Goal: Task Accomplishment & Management: Complete application form

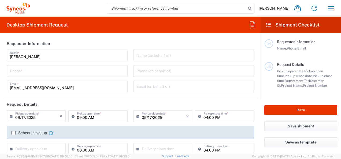
type input "Free State"
type input "Department"
type input "[GEOGRAPHIC_DATA]"
type input "Syneos Health [GEOGRAPHIC_DATA] (Pty) Limited"
click at [18, 73] on input "tel" at bounding box center [67, 70] width 114 height 9
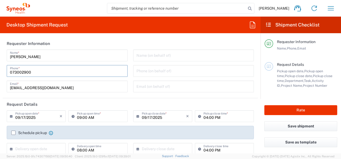
type input "0730029004"
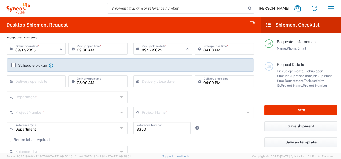
scroll to position [75, 0]
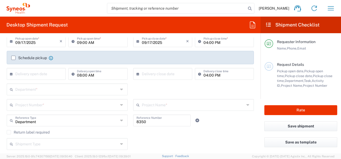
click at [163, 146] on div "Shipment Type Batch Regular" at bounding box center [130, 146] width 253 height 16
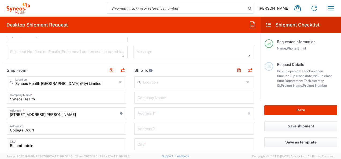
scroll to position [193, 0]
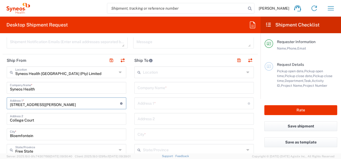
click at [61, 106] on input "[STREET_ADDRESS][PERSON_NAME]" at bounding box center [65, 102] width 110 height 9
type input "183 [PERSON_NAME]"
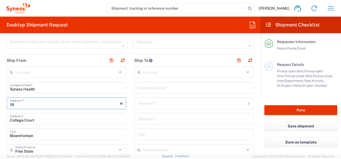
type input "1"
type input "[STREET_ADDRESS][PERSON_NAME]"
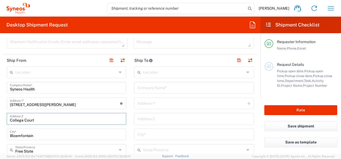
click at [37, 121] on input "College Court" at bounding box center [66, 118] width 113 height 9
type input "C"
click at [22, 119] on input "[GEOGRAPHIC_DATA]" at bounding box center [66, 118] width 113 height 9
type input "[GEOGRAPHIC_DATA]"
click at [38, 88] on input "Syneos Health" at bounding box center [66, 87] width 113 height 9
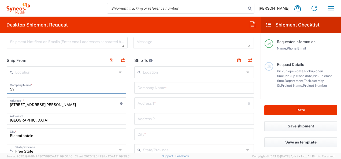
type input "S"
type input "[PERSON_NAME]"
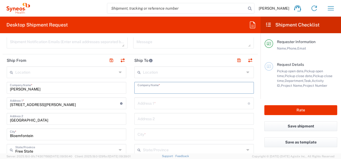
click at [144, 86] on input "text" at bounding box center [193, 87] width 113 height 9
type input "[PERSON_NAME]"
click at [162, 155] on agx-app-version "Server: 2025.19.0-91c74307f99 [DATE] 09:50:40 Client: 2025.19.0-129fbcf [DATE] …" at bounding box center [170, 156] width 341 height 6
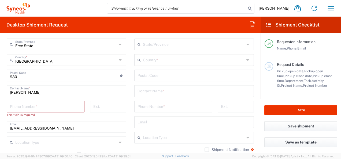
scroll to position [300, 0]
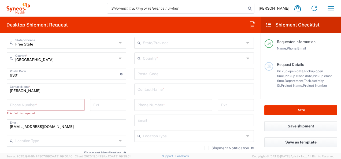
click at [22, 102] on input "tel" at bounding box center [45, 104] width 71 height 9
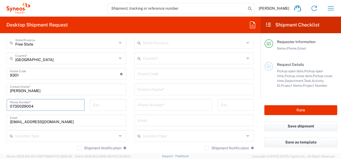
type input "0730029004"
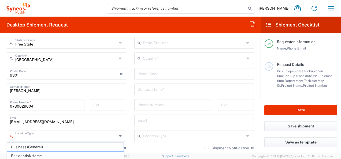
click at [23, 137] on input "text" at bounding box center [66, 135] width 102 height 9
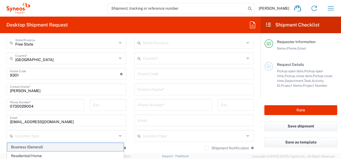
click at [25, 148] on span "Business (General)" at bounding box center [65, 147] width 116 height 8
type input "Business (General)"
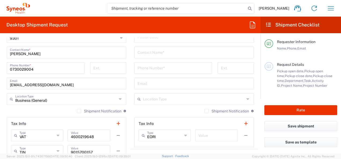
scroll to position [343, 0]
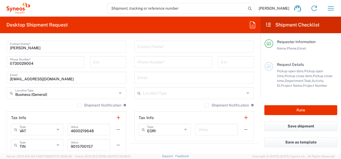
click at [184, 130] on icon at bounding box center [185, 129] width 3 height 9
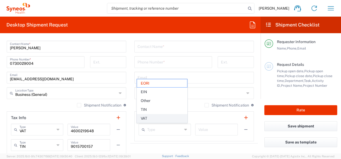
click at [144, 117] on span "VAT" at bounding box center [162, 118] width 50 height 8
type input "VAT"
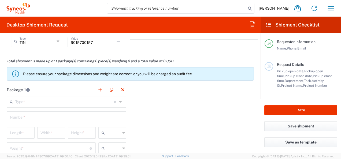
scroll to position [450, 0]
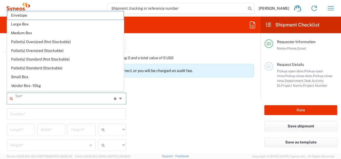
click at [72, 97] on input "text" at bounding box center [64, 97] width 99 height 9
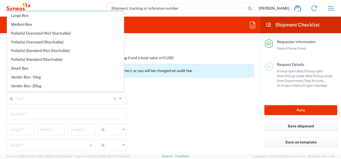
click at [124, 89] on div "Envelope Large Box Medium Box Pallet(s) Oversized (Not Stackable) Pallet(s) Ove…" at bounding box center [65, 51] width 117 height 80
click at [124, 89] on header "Package 1" at bounding box center [66, 87] width 127 height 12
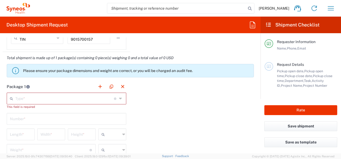
click at [124, 89] on header "Package 1" at bounding box center [66, 87] width 127 height 12
click at [119, 97] on icon at bounding box center [121, 98] width 4 height 9
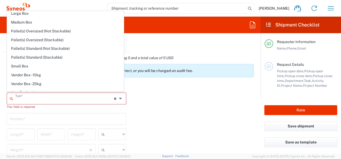
scroll to position [14, 0]
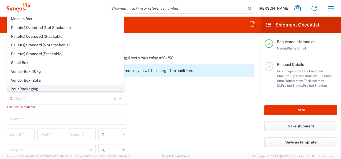
click at [29, 87] on span "Your Packaging" at bounding box center [65, 89] width 116 height 8
type input "Your Packaging"
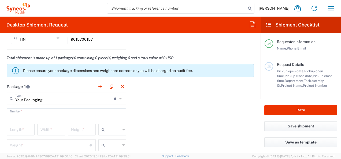
click at [22, 112] on input "text" at bounding box center [66, 113] width 113 height 9
type input "1"
click at [25, 128] on input "number" at bounding box center [20, 129] width 21 height 9
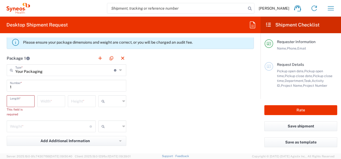
scroll to position [482, 0]
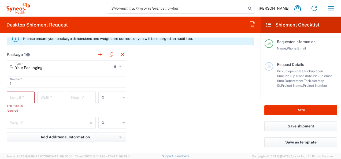
click at [122, 96] on icon at bounding box center [123, 97] width 3 height 9
click at [107, 106] on span "cm" at bounding box center [110, 108] width 26 height 8
type input "cm"
click at [122, 122] on icon at bounding box center [123, 122] width 3 height 9
click at [104, 135] on span "kgs" at bounding box center [110, 133] width 26 height 8
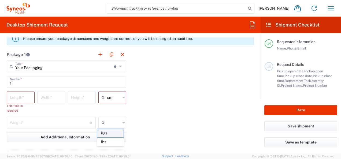
type input "kgs"
click at [12, 97] on input "number" at bounding box center [20, 96] width 21 height 9
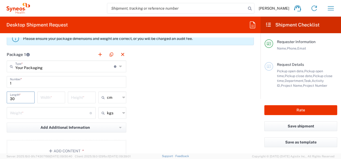
type input "30"
click at [51, 99] on input "number" at bounding box center [50, 96] width 21 height 9
type input "32"
click at [77, 95] on input "number" at bounding box center [81, 96] width 21 height 9
type input "30"
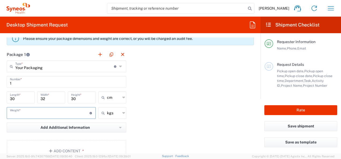
click at [21, 108] on input "number" at bounding box center [50, 112] width 80 height 9
type input "4"
click at [158, 120] on div "Package 1 Your Packaging Type * Material used to package goods Envelope Large B…" at bounding box center [130, 107] width 255 height 118
click at [181, 107] on div "Package 1 Your Packaging Type * Material used to package goods Envelope Large B…" at bounding box center [130, 107] width 255 height 118
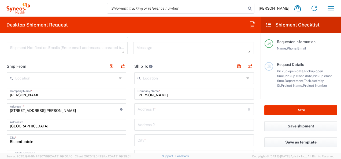
scroll to position [182, 0]
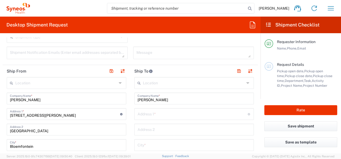
drag, startPoint x: 146, startPoint y: 111, endPoint x: 220, endPoint y: 153, distance: 84.5
click at [146, 111] on input "text" at bounding box center [192, 113] width 110 height 9
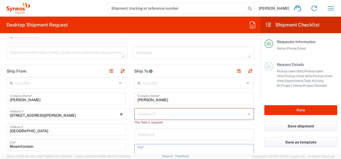
click at [215, 149] on input "text" at bounding box center [193, 149] width 113 height 9
click at [138, 112] on input "text" at bounding box center [192, 113] width 110 height 9
paste input "[STREET_ADDRESS]"
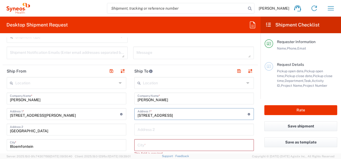
type input "[STREET_ADDRESS]"
click at [138, 129] on input "text" at bounding box center [193, 129] width 113 height 9
click at [181, 146] on input "text" at bounding box center [193, 144] width 113 height 9
click at [138, 130] on input "text" at bounding box center [193, 129] width 113 height 9
paste input "Cnr Hyperion and [GEOGRAPHIC_DATA]"
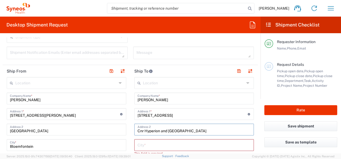
type input "Cnr Hyperion and [GEOGRAPHIC_DATA]"
click at [140, 146] on input "text" at bounding box center [193, 144] width 113 height 9
type input "Northriding"
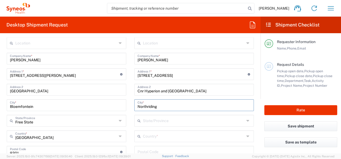
scroll to position [225, 0]
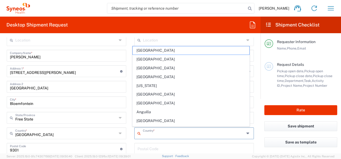
click at [151, 131] on input "text" at bounding box center [194, 132] width 102 height 9
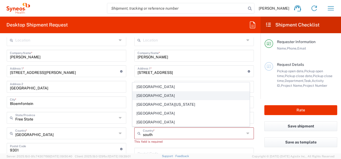
click at [146, 96] on span "[GEOGRAPHIC_DATA]" at bounding box center [191, 96] width 116 height 8
type input "[GEOGRAPHIC_DATA]"
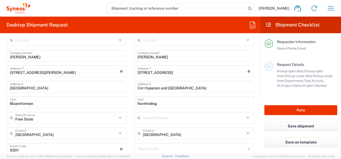
click at [144, 118] on input "text" at bounding box center [194, 117] width 102 height 9
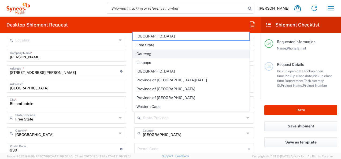
click at [145, 55] on span "Gauteng" at bounding box center [191, 54] width 116 height 8
type input "Gauteng"
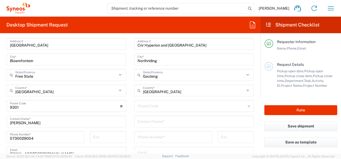
scroll to position [279, 0]
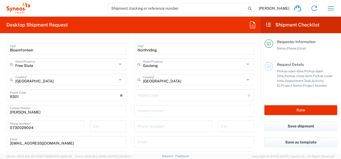
click at [142, 93] on input "undefined" at bounding box center [192, 94] width 110 height 9
type input "2196"
click at [141, 113] on input "text" at bounding box center [193, 110] width 113 height 9
type input "[PERSON_NAME]"
click at [147, 128] on input "tel" at bounding box center [172, 125] width 71 height 9
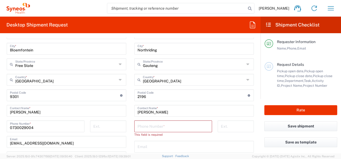
click at [184, 145] on input "text" at bounding box center [193, 146] width 113 height 9
click at [137, 126] on input "tel" at bounding box center [172, 125] width 71 height 9
click at [152, 127] on input "072475" at bounding box center [172, 125] width 71 height 9
type input "0724756636"
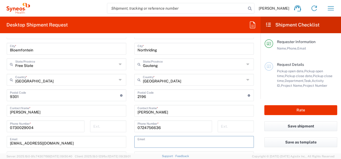
click at [144, 140] on input "text" at bounding box center [193, 141] width 113 height 9
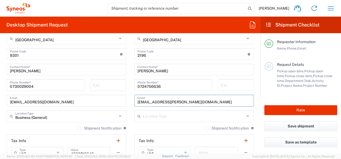
scroll to position [321, 0]
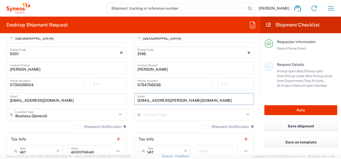
type input "[EMAIL_ADDRESS][PERSON_NAME][DOMAIN_NAME]"
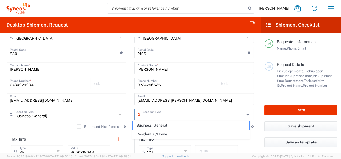
click at [153, 110] on input "text" at bounding box center [194, 114] width 102 height 9
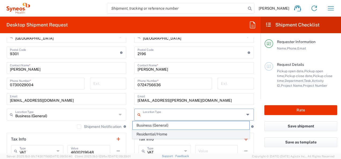
click at [156, 133] on span "Residential/Home" at bounding box center [191, 134] width 116 height 8
type input "Residential/Home"
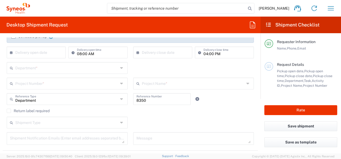
scroll to position [86, 0]
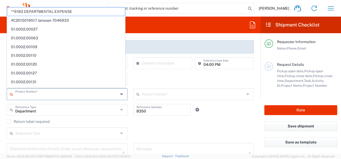
click at [31, 94] on input "text" at bounding box center [66, 93] width 103 height 9
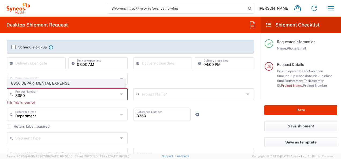
click at [39, 85] on span "8350 DEPARTMENTAL EXPENSE" at bounding box center [66, 83] width 118 height 8
type input "8350 DEPARTMENTAL EXPENSE"
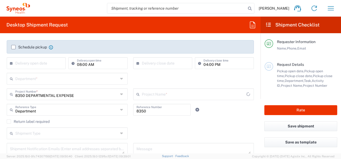
type input "8350 DEPARTMENTAL EXPENSE"
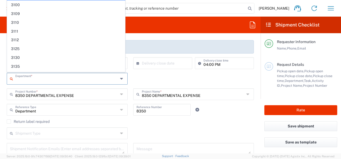
click at [27, 77] on input "text" at bounding box center [66, 78] width 103 height 9
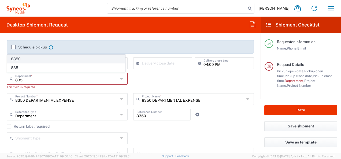
click at [18, 56] on span "8350" at bounding box center [66, 59] width 118 height 8
type input "8350"
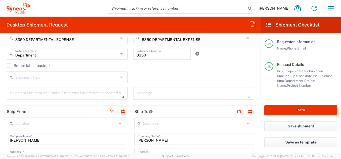
scroll to position [150, 0]
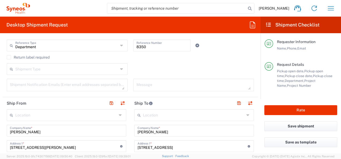
click at [120, 68] on icon at bounding box center [122, 69] width 4 height 9
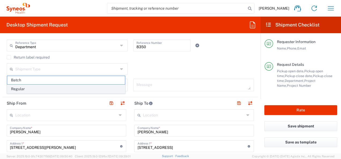
click at [19, 87] on span "Regular" at bounding box center [66, 89] width 118 height 8
type input "Regular"
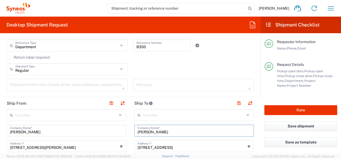
click at [148, 132] on input "[PERSON_NAME]" at bounding box center [193, 130] width 113 height 9
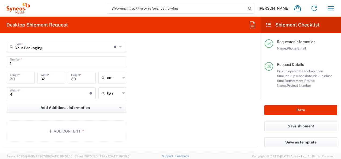
scroll to position [503, 0]
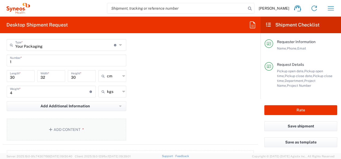
type input "[PERSON_NAME]"
click at [69, 128] on button "Add Content *" at bounding box center [66, 130] width 119 height 22
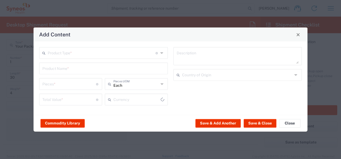
type input "US Dollar"
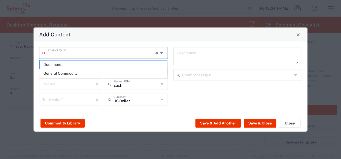
click at [78, 55] on input "text" at bounding box center [102, 52] width 108 height 9
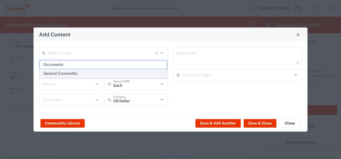
click at [77, 73] on span "General Commodity" at bounding box center [103, 73] width 127 height 8
type input "General Commodity"
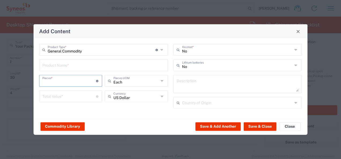
click at [50, 81] on input "number" at bounding box center [69, 80] width 54 height 9
type input "1"
click at [65, 66] on input "text" at bounding box center [103, 64] width 122 height 9
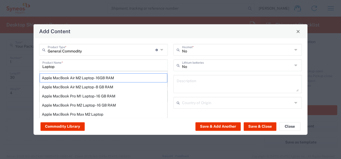
click at [41, 66] on div "Laptop Product Name * Apple MacBook Air M2 Laptop - 16GB RAM Apple MacBook Air …" at bounding box center [103, 65] width 129 height 12
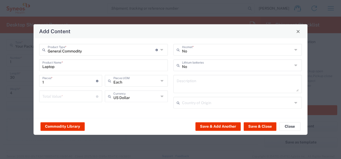
click at [41, 66] on div "Laptop Product Name *" at bounding box center [103, 65] width 129 height 12
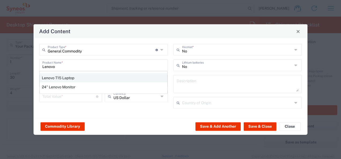
click at [62, 78] on div "Lenovo T15 Laptop" at bounding box center [103, 77] width 127 height 9
type input "Lenovo T15 Laptop"
type textarea "Lenovo T15 Laptop"
type input "[GEOGRAPHIC_DATA]"
type input "Yes"
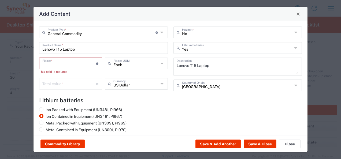
click at [51, 64] on input "number" at bounding box center [69, 62] width 54 height 9
type input "1"
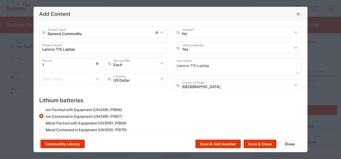
click at [160, 79] on icon at bounding box center [162, 79] width 4 height 9
type input "z"
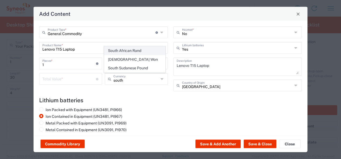
click at [133, 53] on span "South African Rand" at bounding box center [134, 51] width 61 height 8
type input "South African Rand"
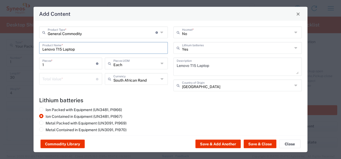
click at [78, 49] on input "Lenovo T15 Laptop" at bounding box center [103, 47] width 122 height 9
type input "L"
click at [74, 52] on div "Product Name *" at bounding box center [103, 48] width 129 height 12
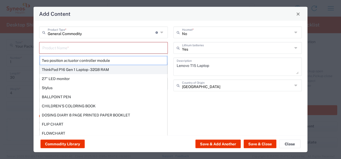
click at [75, 69] on div "ThinkPad P16 Gen 1 Laptop - 32GB RAM" at bounding box center [103, 69] width 127 height 9
type input "ThinkPad P16 Gen 1 Laptop - 32GB RAM"
type input "US Dollar"
type textarea "16" - Intel Core i9 12950HX - vPro Enterprise - 32 GB RAM - 512 GB SSD"
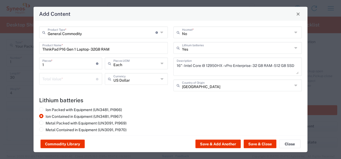
click at [160, 78] on icon at bounding box center [162, 79] width 4 height 9
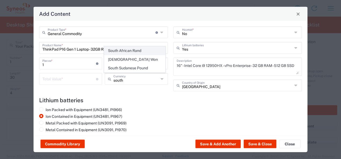
click at [128, 50] on span "South African Rand" at bounding box center [134, 51] width 61 height 8
type input "South African Rand"
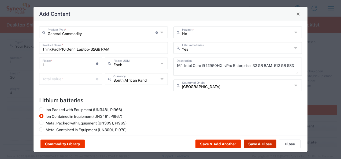
click at [256, 144] on button "Save & Close" at bounding box center [259, 144] width 33 height 9
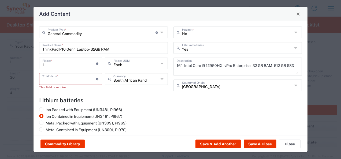
click at [49, 79] on input "number" at bounding box center [69, 78] width 54 height 9
type input "20000"
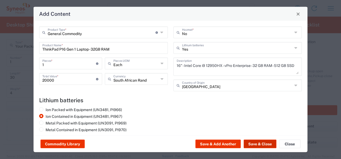
click at [253, 144] on button "Save & Close" at bounding box center [259, 144] width 33 height 9
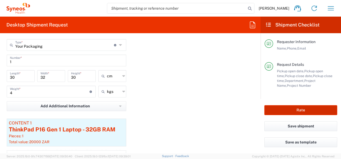
click at [301, 111] on button "Rate" at bounding box center [300, 110] width 73 height 10
type input "8350 DEPARTMENTAL EXPENSE"
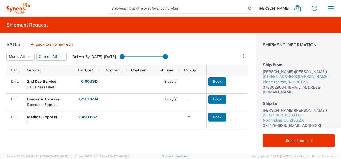
click at [62, 55] on icon "button" at bounding box center [61, 57] width 3 height 4
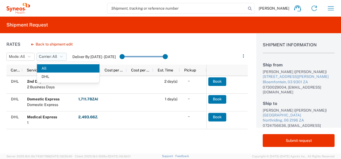
click at [62, 55] on icon "button" at bounding box center [61, 57] width 3 height 4
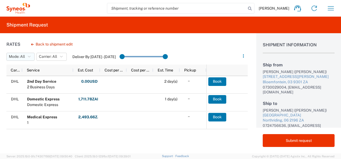
click at [30, 56] on icon "button" at bounding box center [29, 57] width 3 height 4
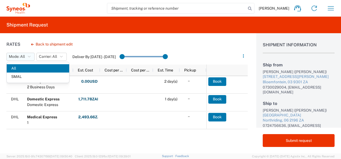
click at [30, 56] on icon "button" at bounding box center [29, 57] width 3 height 4
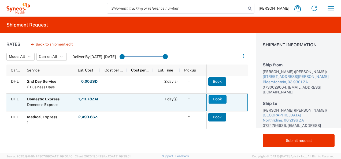
click at [219, 99] on button "Book" at bounding box center [217, 99] width 18 height 9
